Goal: Task Accomplishment & Management: Complete application form

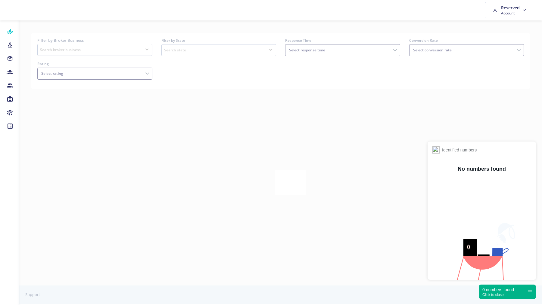
click at [490, 294] on div "Click to close" at bounding box center [498, 295] width 32 height 4
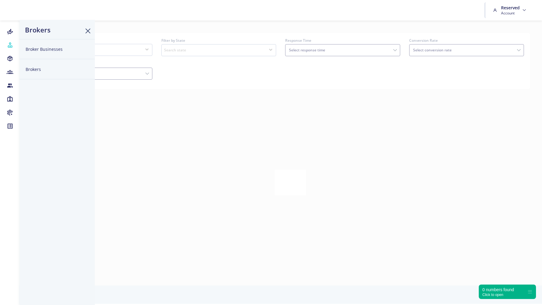
click at [43, 49] on button "Broker Businesses" at bounding box center [57, 49] width 75 height 20
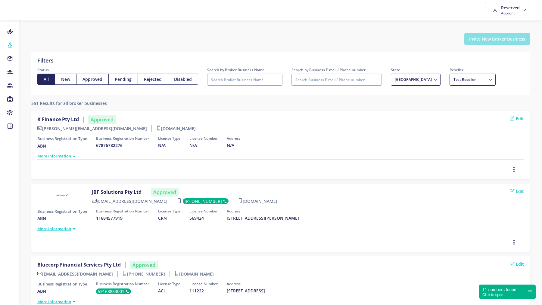
click at [508, 42] on button "Invite New Broker Business" at bounding box center [497, 39] width 66 height 12
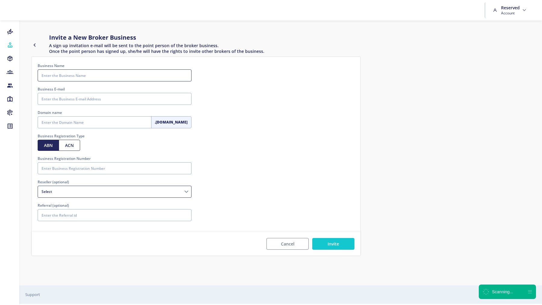
click at [109, 76] on input "Business Name" at bounding box center [115, 76] width 154 height 12
click at [58, 76] on input "Acceptane Finance" at bounding box center [115, 76] width 154 height 12
type input "Acceptance Finance"
click at [67, 94] on input "Business E-mail" at bounding box center [115, 99] width 154 height 12
click at [91, 101] on input "Business E-mail" at bounding box center [115, 99] width 154 height 12
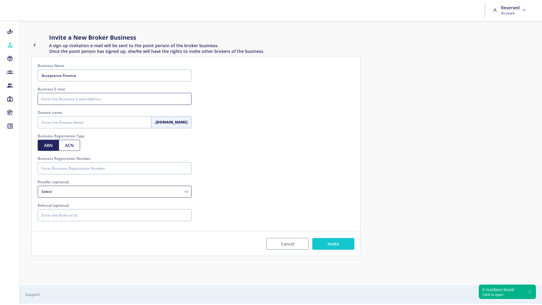
paste input "[EMAIL_ADDRESS][DOMAIN_NAME]"
type input "[EMAIL_ADDRESS][DOMAIN_NAME]"
click at [61, 123] on input "Domain name" at bounding box center [95, 122] width 114 height 12
type input "acceptancefinance"
click at [62, 171] on input "Business Registration Number" at bounding box center [115, 168] width 154 height 12
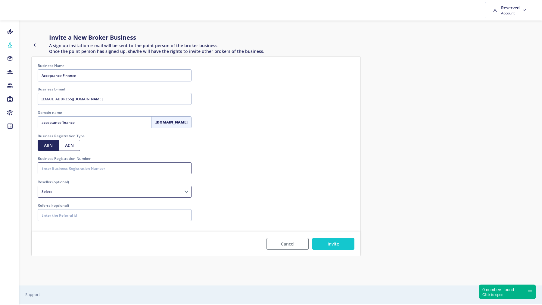
click at [87, 170] on input "Business Registration Number" at bounding box center [115, 168] width 154 height 12
paste input "20678011571"
type input "20678011571"
click at [340, 245] on button "Invite" at bounding box center [333, 244] width 42 height 12
